Goal: Task Accomplishment & Management: Use online tool/utility

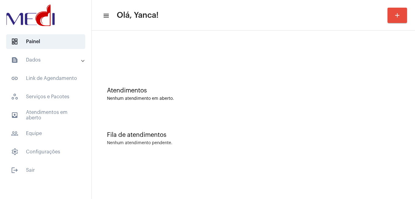
click at [27, 65] on mat-expansion-panel-header "text_snippet_outlined Dados" at bounding box center [48, 60] width 88 height 15
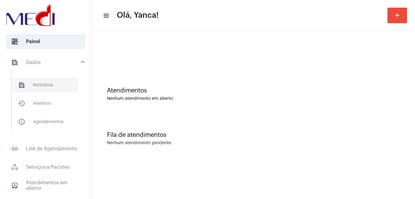
click at [56, 85] on span "text_snippet_outlined Relatórios" at bounding box center [45, 85] width 64 height 15
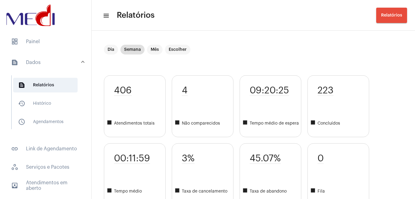
click at [236, 14] on span "Relatórios" at bounding box center [391, 15] width 21 height 4
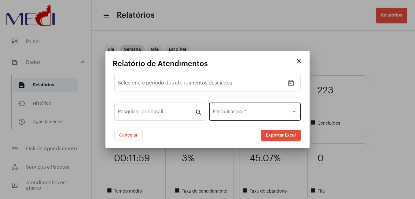
click at [236, 109] on div "Pesquisar por *" at bounding box center [255, 110] width 84 height 19
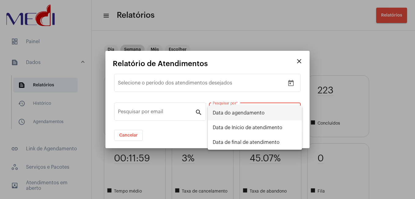
click at [175, 130] on div at bounding box center [207, 99] width 415 height 199
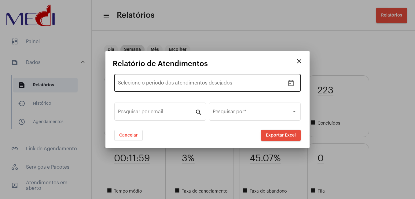
click at [190, 88] on div "Data de início – Selecione o período dos atendimentos desejados" at bounding box center [201, 81] width 167 height 19
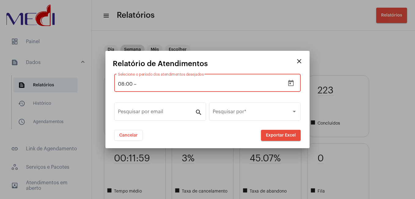
type input "08:00"
type input "0"
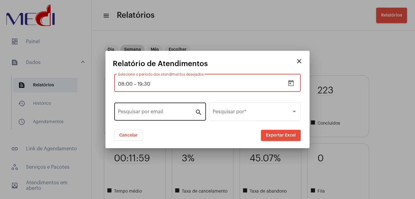
type input "19:30"
click at [161, 110] on input "Pesquisar por email" at bounding box center [156, 112] width 77 height 5
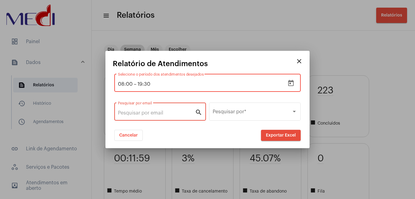
click at [175, 131] on div "Cancelar Exportar Excel" at bounding box center [207, 135] width 189 height 11
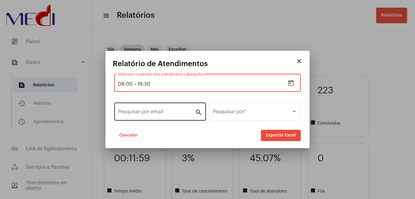
click at [184, 115] on input "Pesquisar por email" at bounding box center [156, 112] width 77 height 5
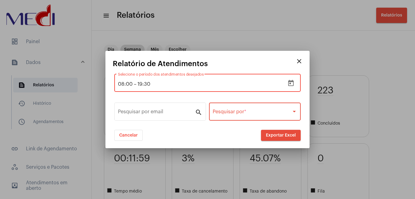
click at [236, 113] on span at bounding box center [252, 112] width 79 height 5
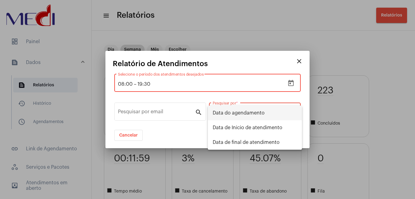
click at [236, 61] on div at bounding box center [207, 99] width 415 height 199
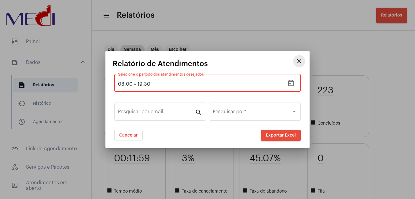
click at [236, 60] on mat-icon "close" at bounding box center [298, 60] width 7 height 7
